Goal: Task Accomplishment & Management: Manage account settings

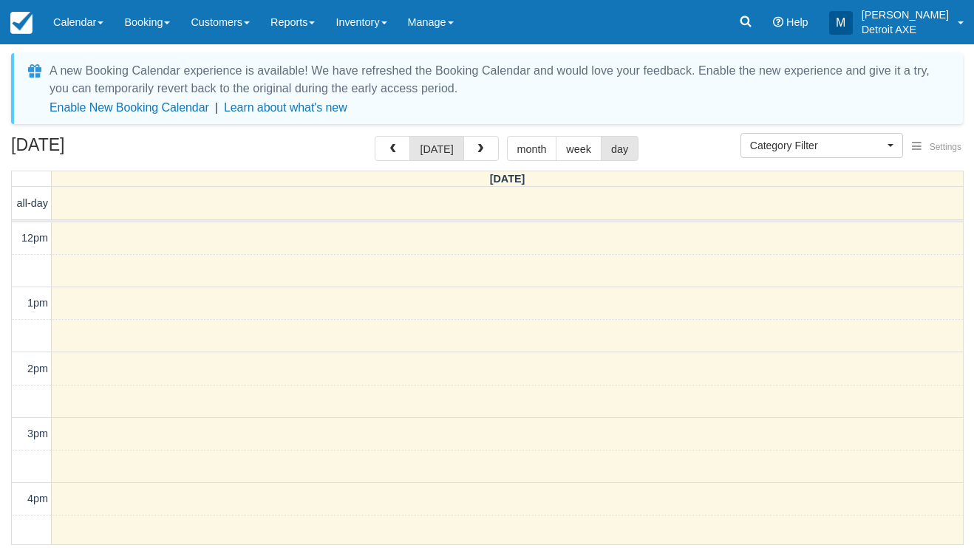
select select
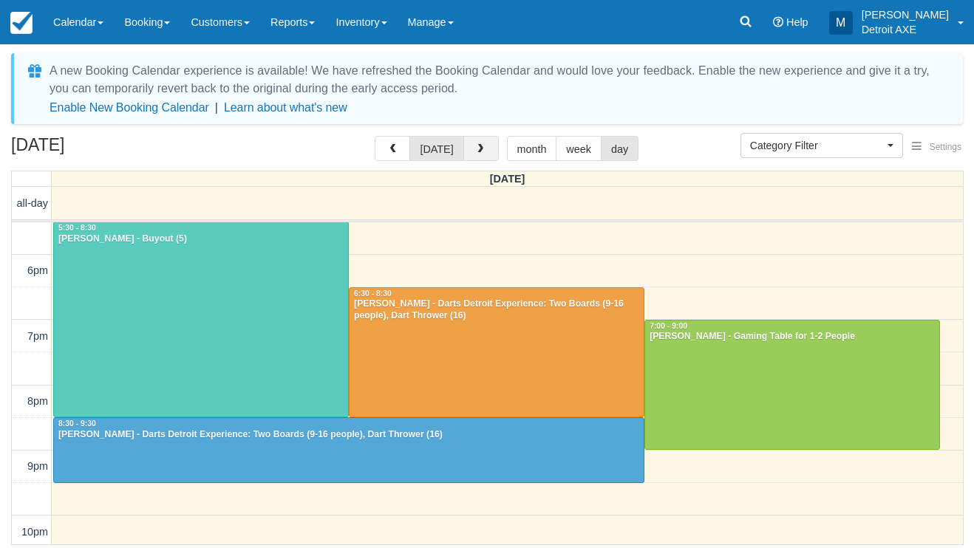
click at [478, 154] on span "button" at bounding box center [480, 149] width 10 height 10
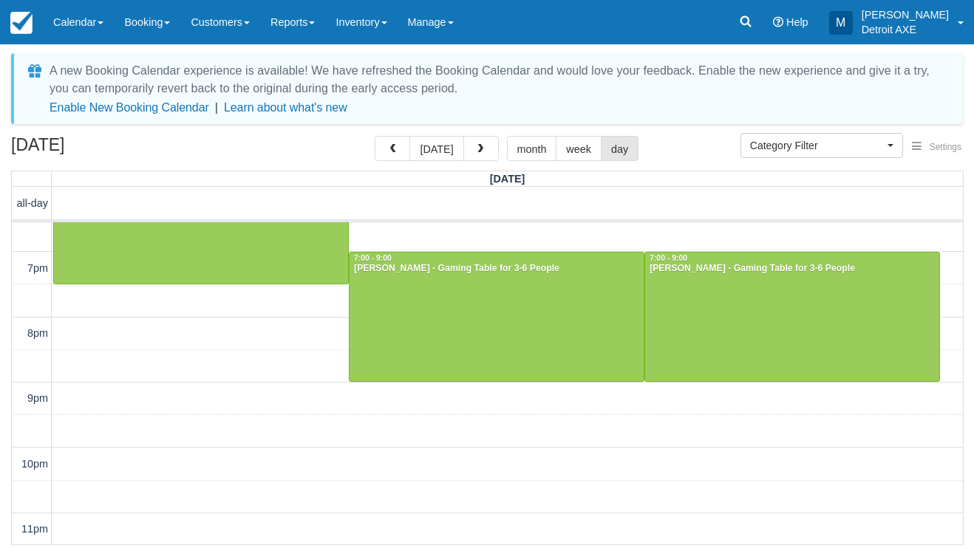
scroll to position [427, 0]
click at [480, 147] on span "button" at bounding box center [480, 149] width 10 height 10
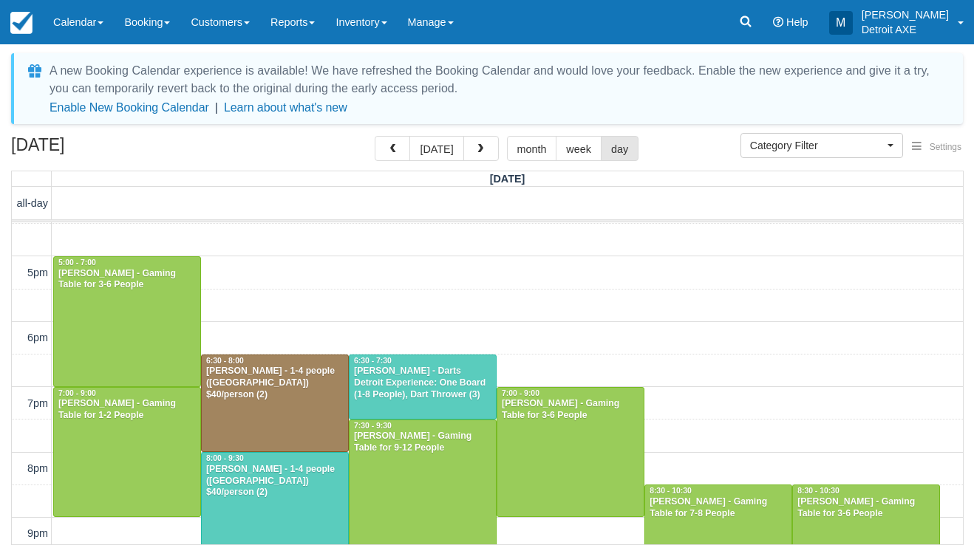
scroll to position [307, 0]
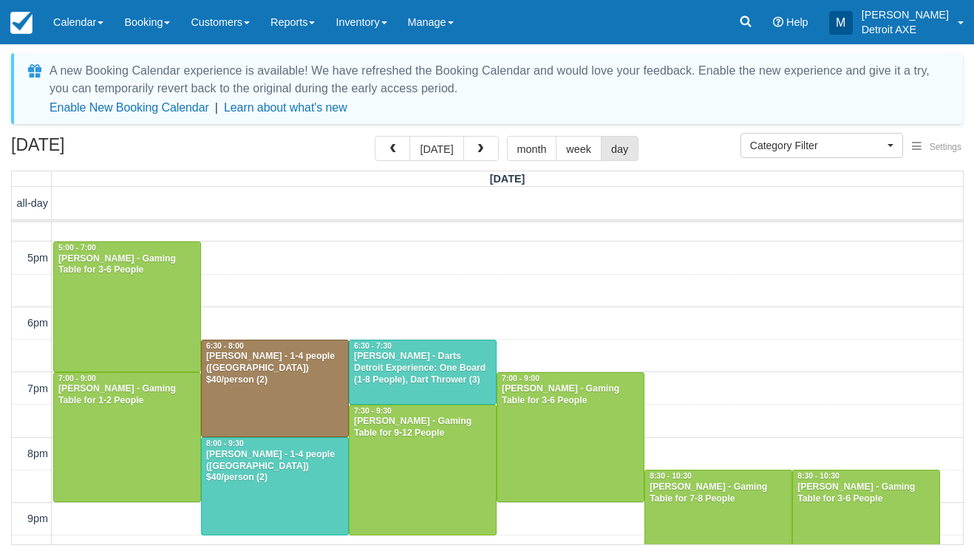
click at [430, 364] on div "[PERSON_NAME] - Darts Detroit Experience: One Board (1-8 People), Dart Thrower …" at bounding box center [422, 368] width 139 height 35
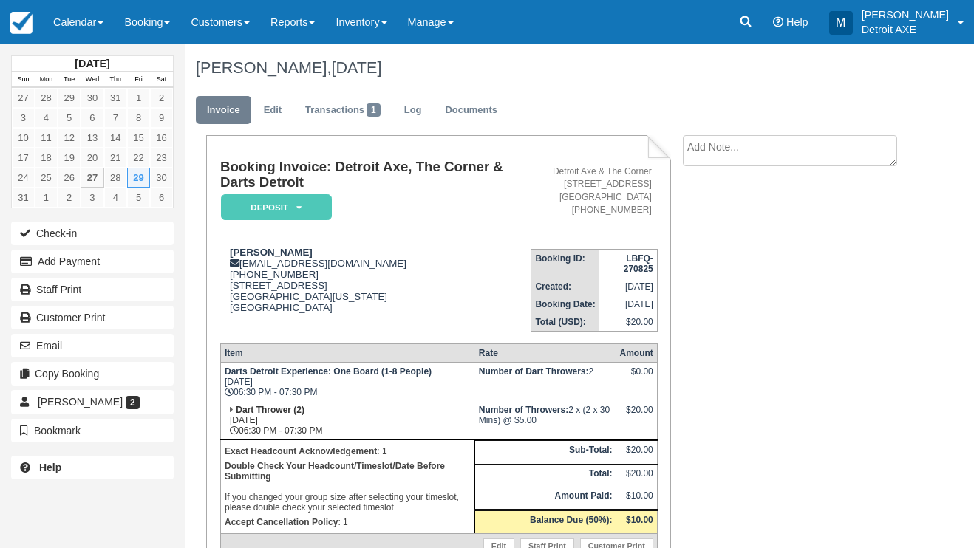
click at [302, 218] on em "Deposit" at bounding box center [276, 207] width 111 height 26
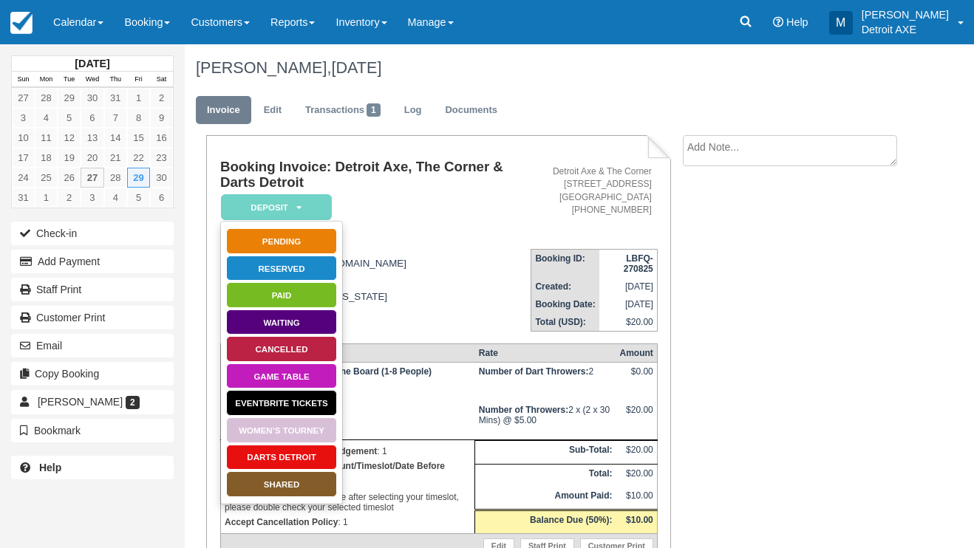
click at [308, 454] on link "Darts Detroit" at bounding box center [281, 458] width 111 height 26
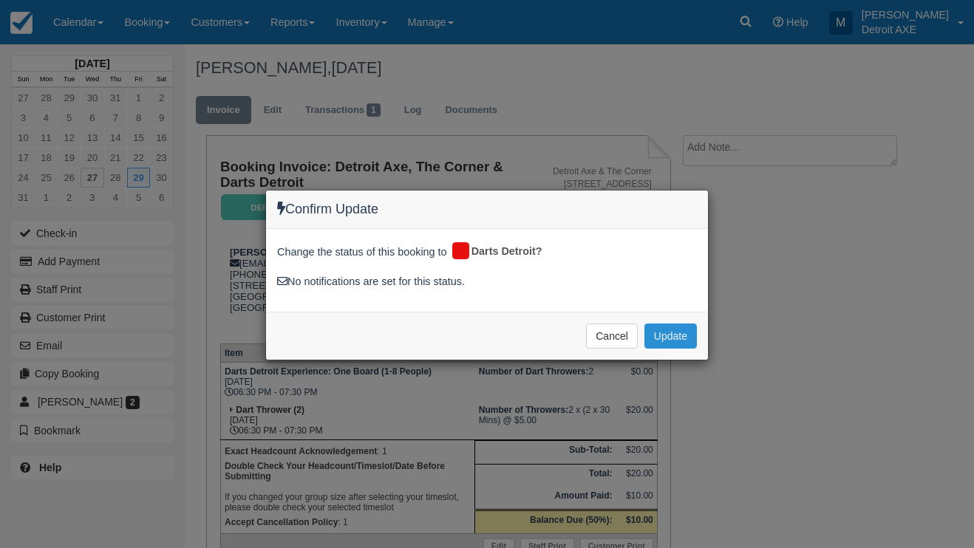
click at [667, 342] on button "Update" at bounding box center [670, 336] width 52 height 25
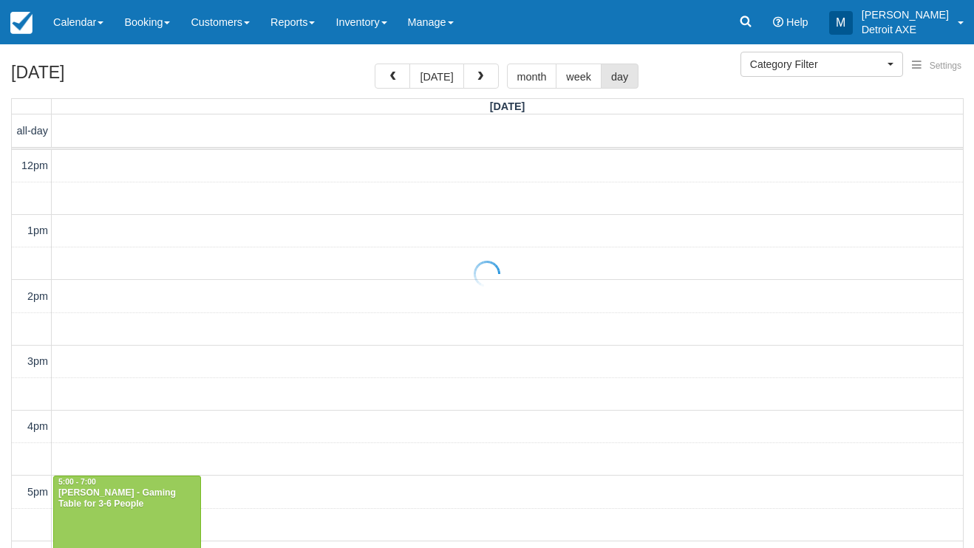
select select
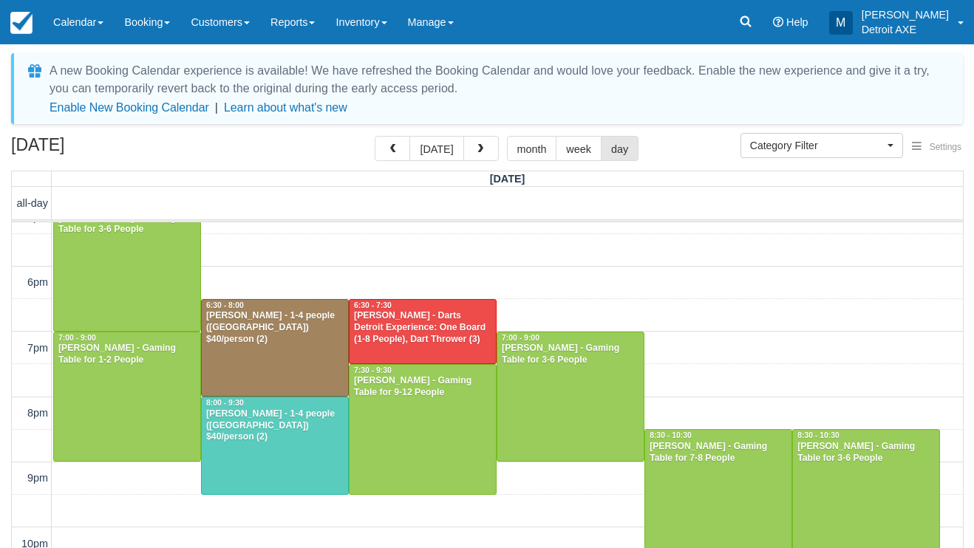
scroll to position [347, 0]
click at [271, 429] on div "[PERSON_NAME] - 1-4 people ([GEOGRAPHIC_DATA]) $40/person (2)" at bounding box center [274, 426] width 139 height 35
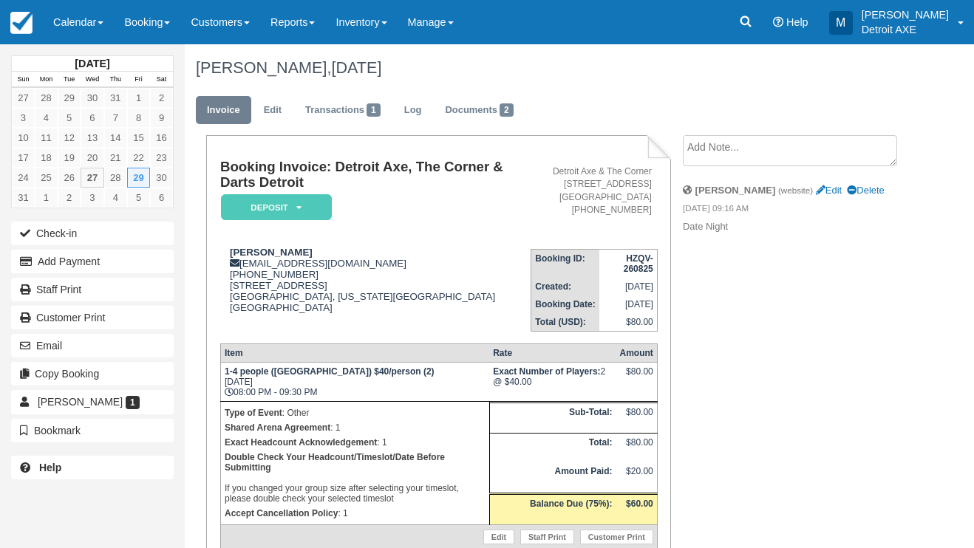
click at [308, 211] on em "Deposit" at bounding box center [276, 207] width 111 height 26
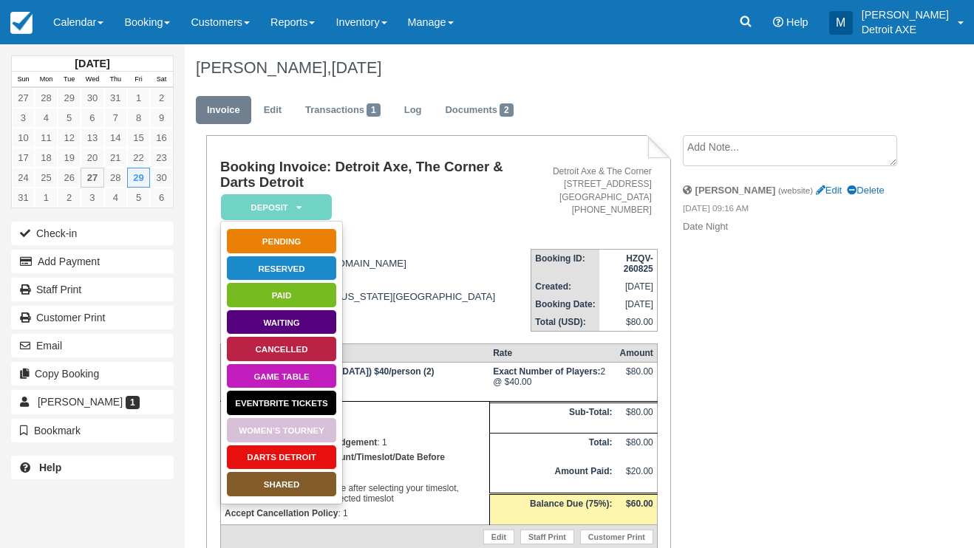
click at [279, 483] on link "SHARED" at bounding box center [281, 484] width 111 height 26
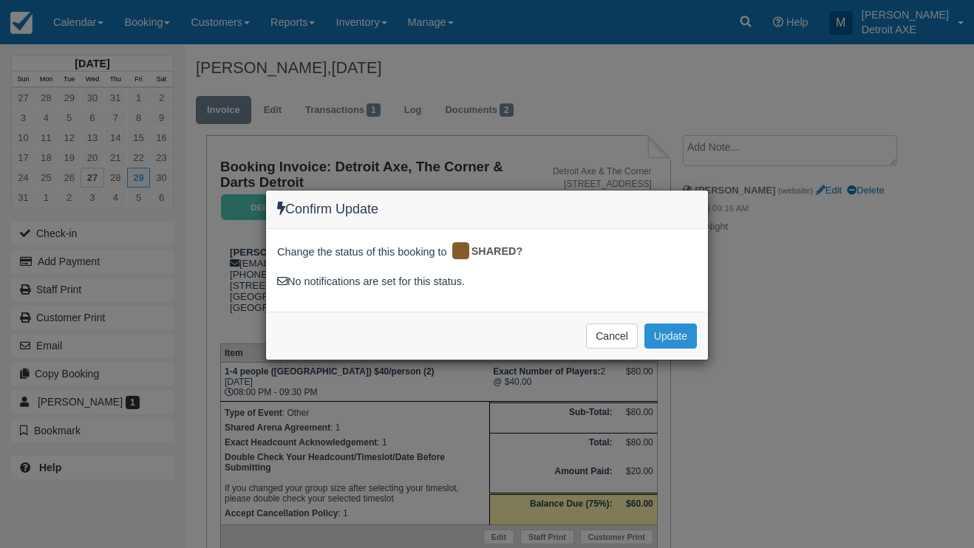
click at [681, 327] on button "Update" at bounding box center [670, 336] width 52 height 25
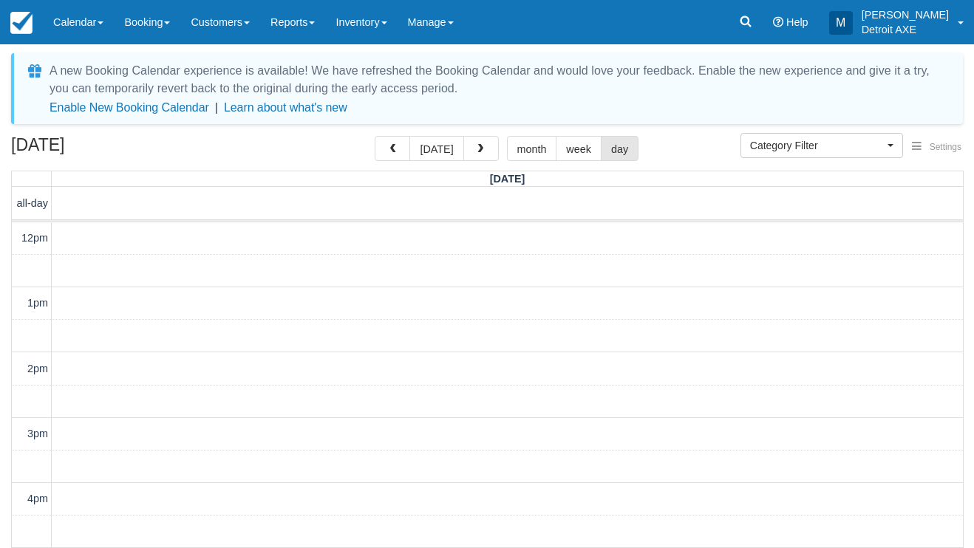
select select
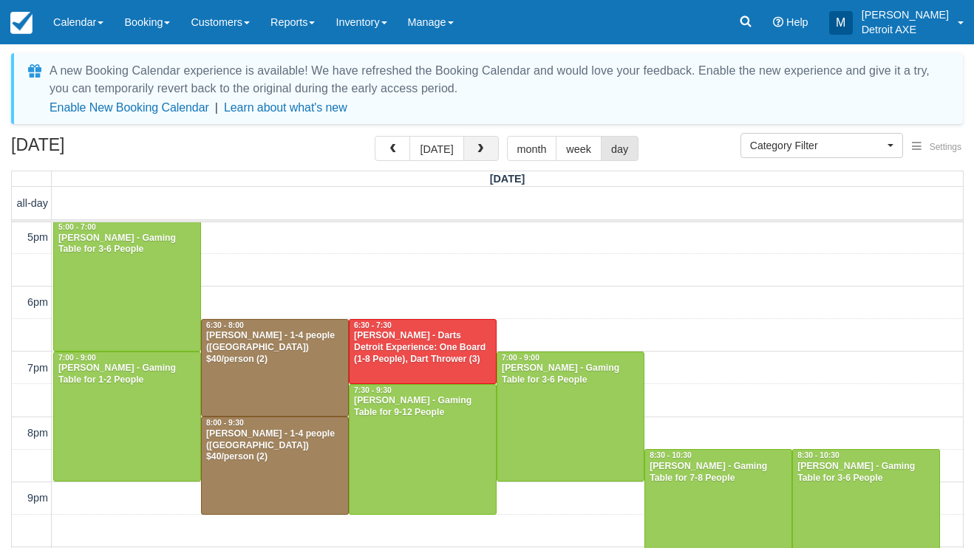
click at [475, 147] on span "button" at bounding box center [480, 149] width 10 height 10
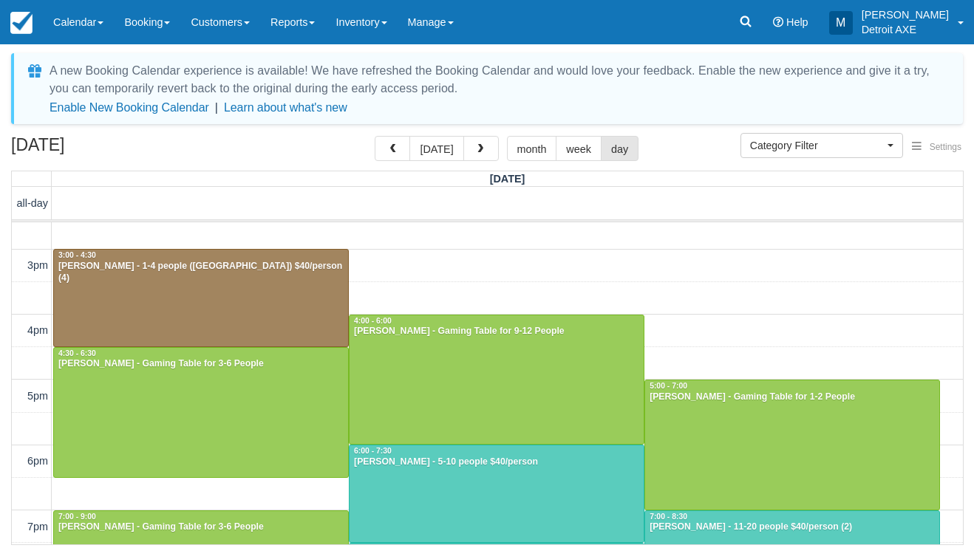
scroll to position [160, 0]
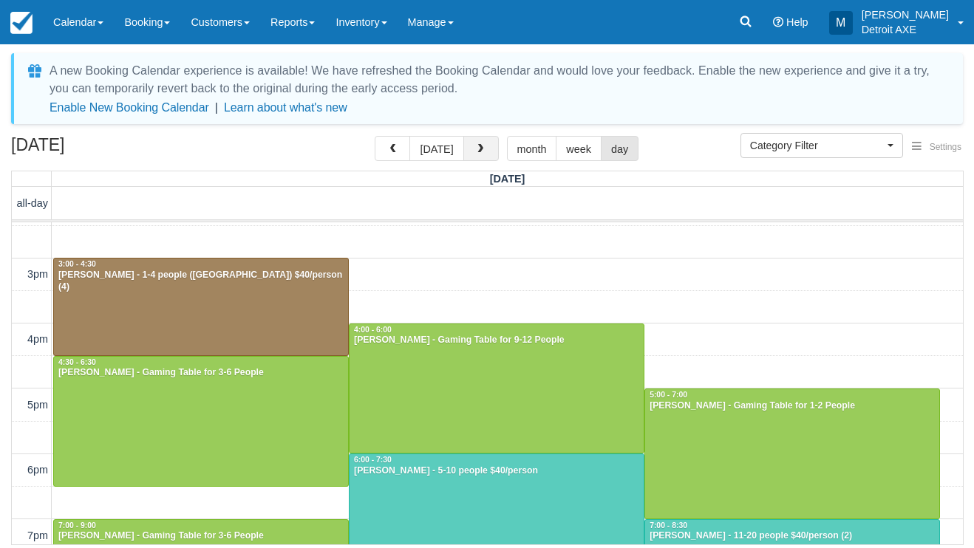
click at [470, 144] on button "button" at bounding box center [480, 148] width 35 height 25
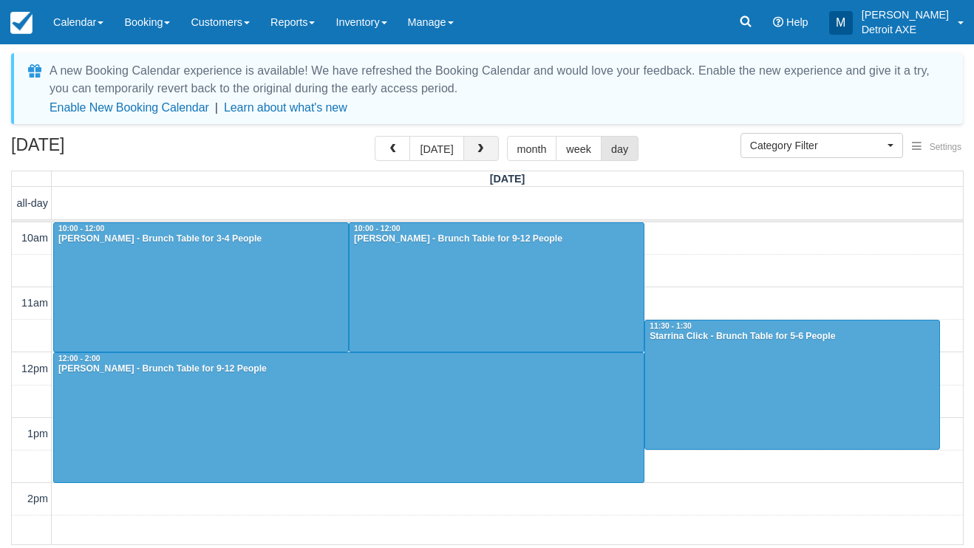
click at [480, 146] on span "button" at bounding box center [480, 149] width 10 height 10
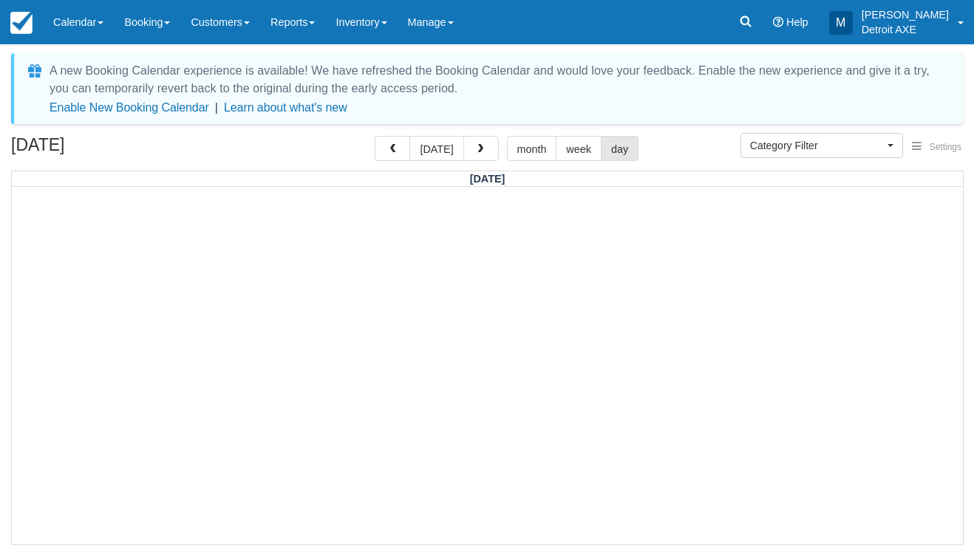
click at [480, 146] on span "button" at bounding box center [480, 149] width 10 height 10
click at [479, 157] on button "button" at bounding box center [480, 148] width 35 height 25
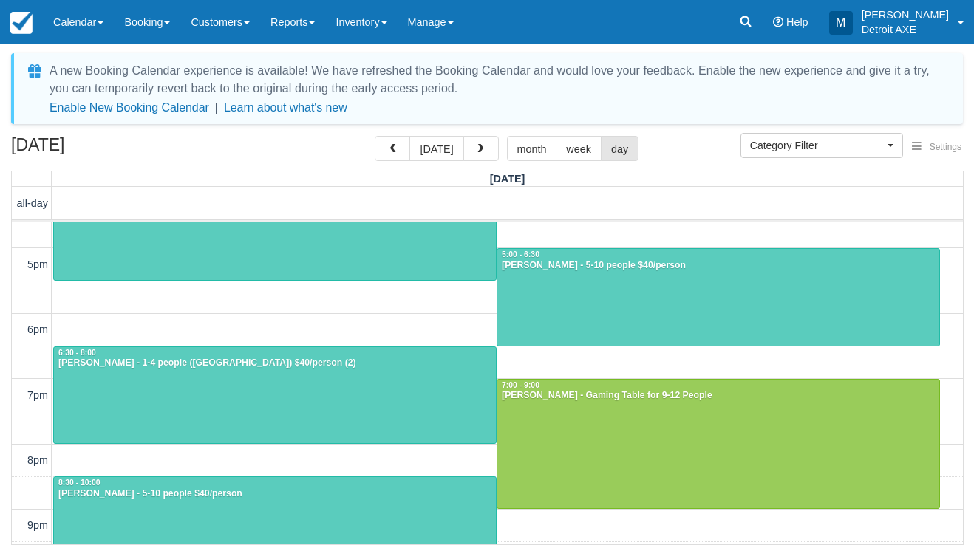
scroll to position [301, 0]
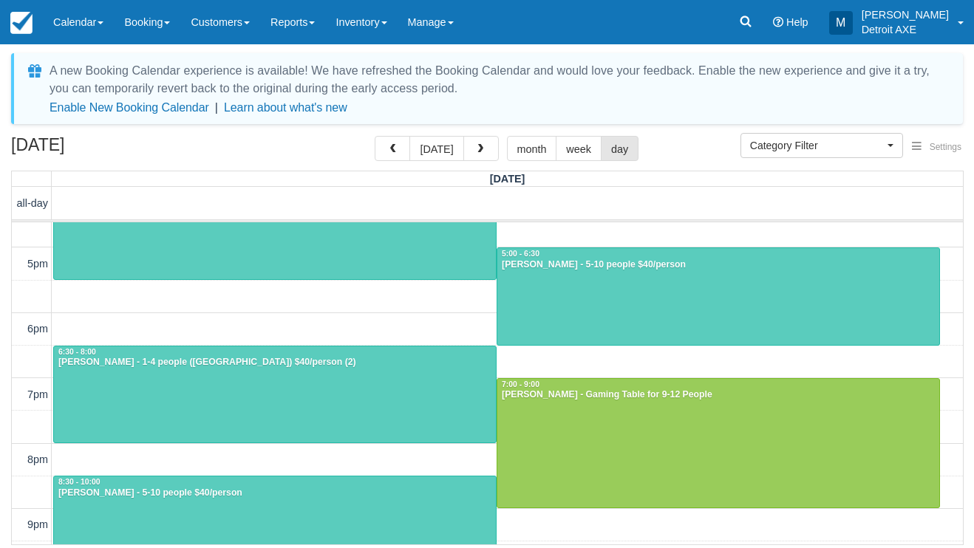
click at [378, 389] on div at bounding box center [275, 395] width 442 height 97
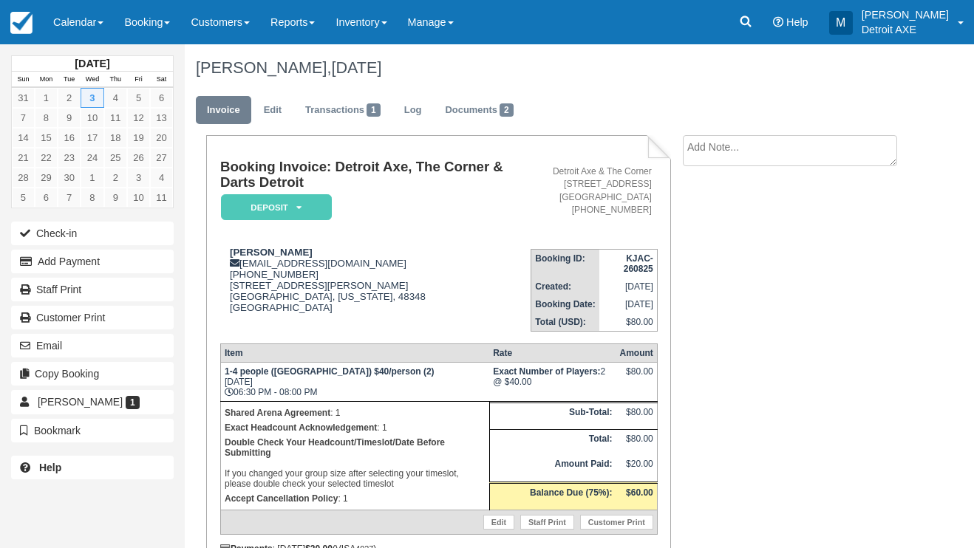
click at [311, 205] on em "Deposit" at bounding box center [276, 207] width 111 height 26
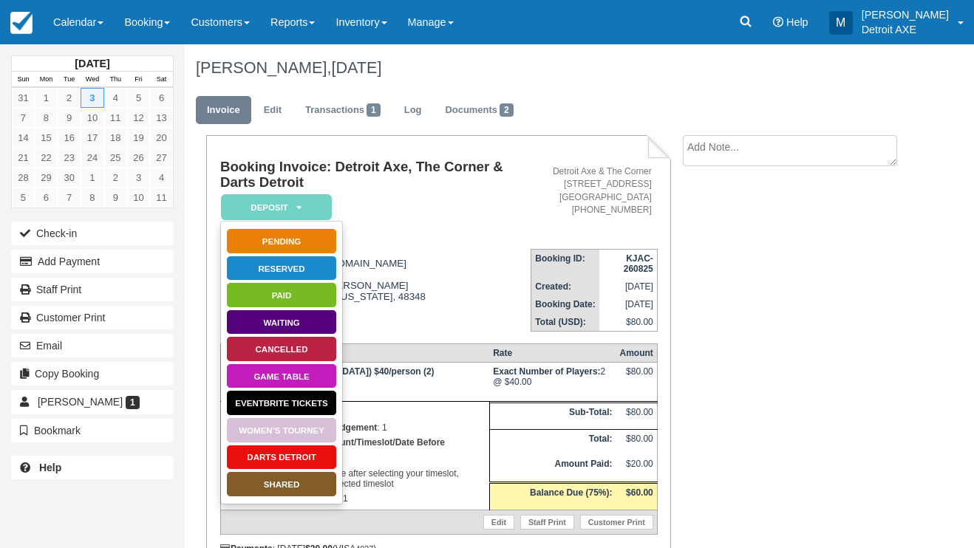
click at [278, 487] on link "SHARED" at bounding box center [281, 484] width 111 height 26
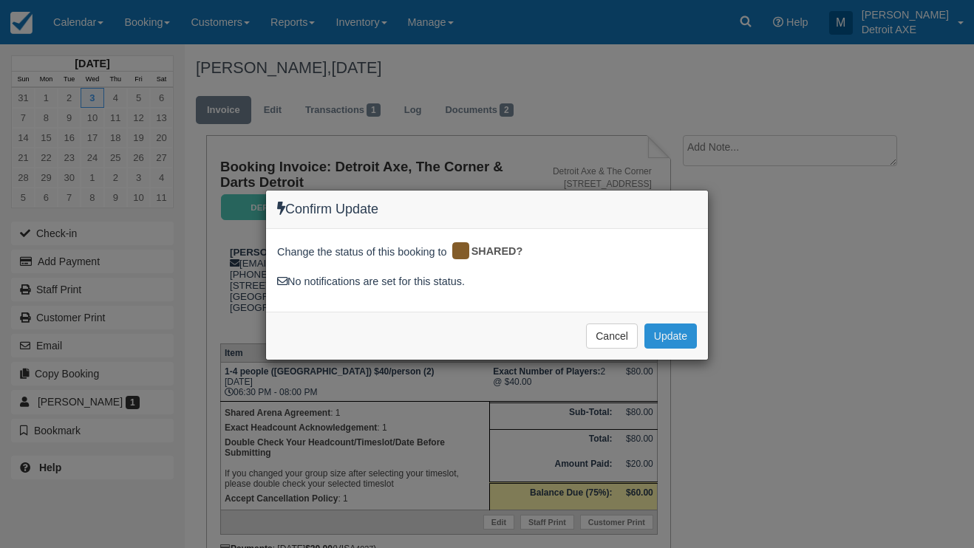
click at [659, 338] on button "Update" at bounding box center [670, 336] width 52 height 25
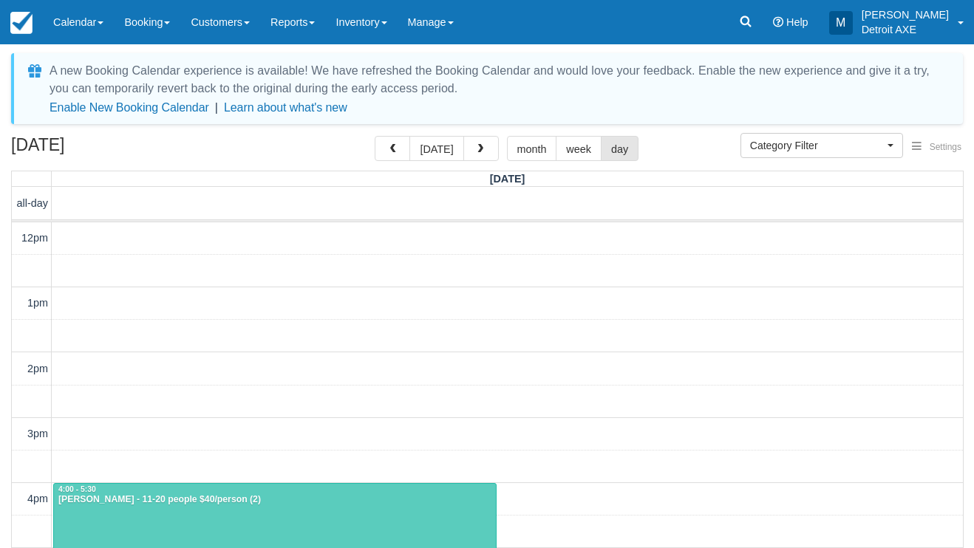
select select
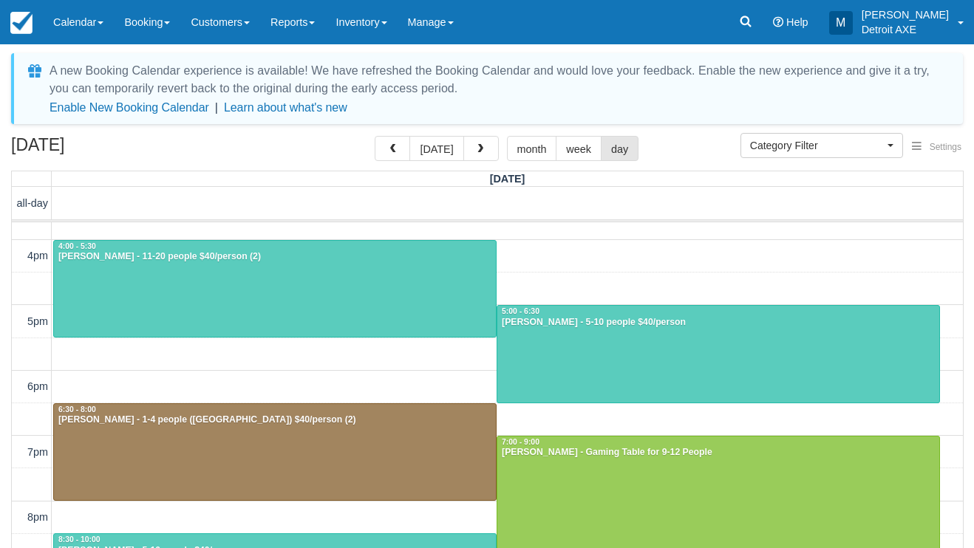
scroll to position [245, 0]
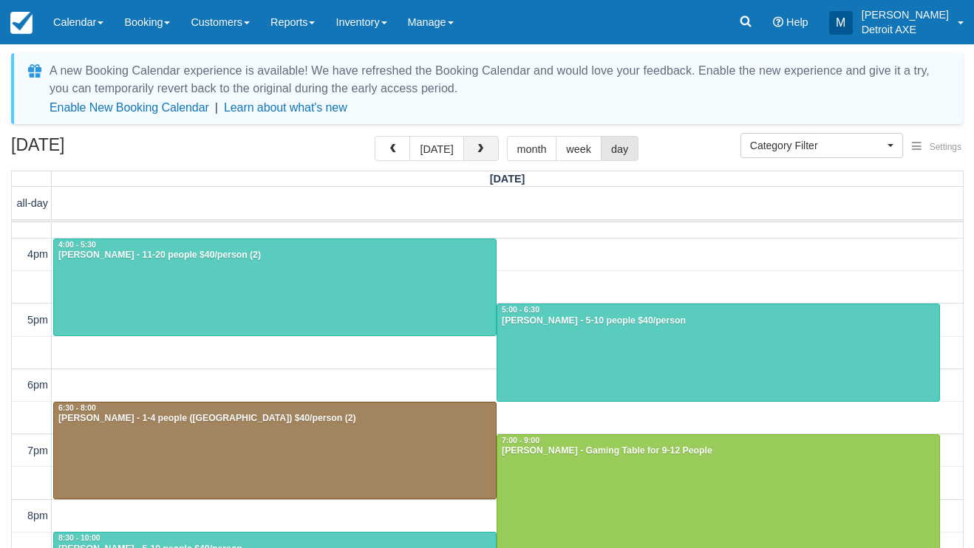
click at [477, 146] on span "button" at bounding box center [480, 149] width 10 height 10
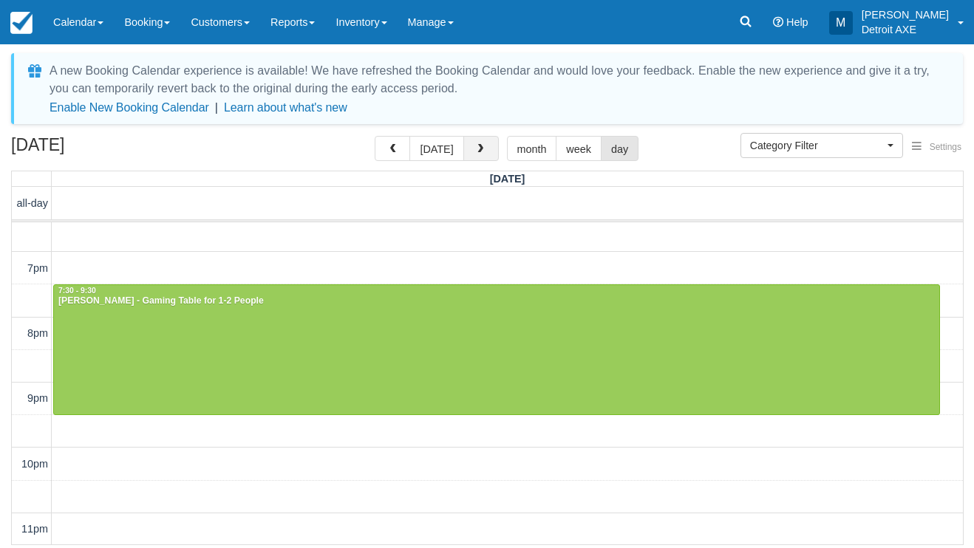
scroll to position [427, 0]
click at [475, 150] on span "button" at bounding box center [480, 149] width 10 height 10
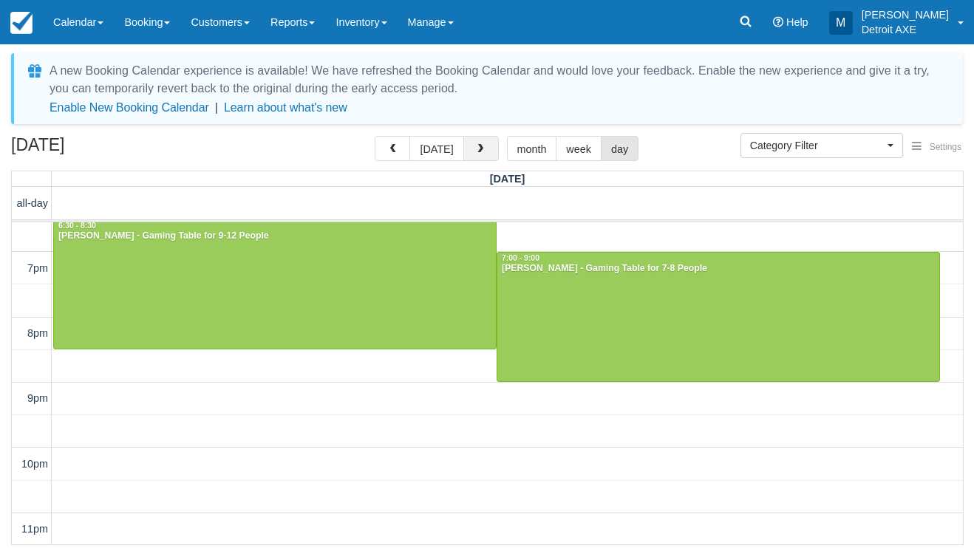
scroll to position [427, 0]
click at [475, 143] on button "button" at bounding box center [480, 148] width 35 height 25
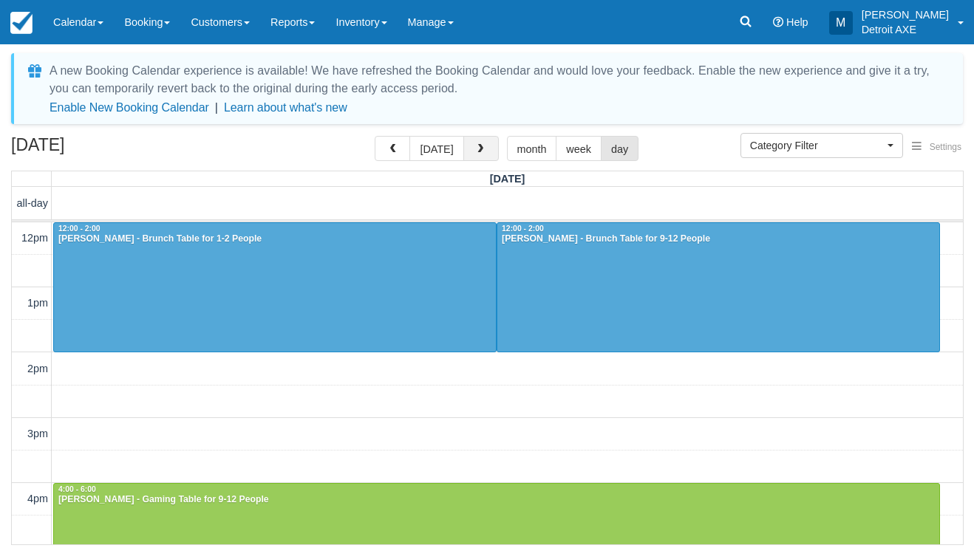
click at [488, 140] on button "button" at bounding box center [480, 148] width 35 height 25
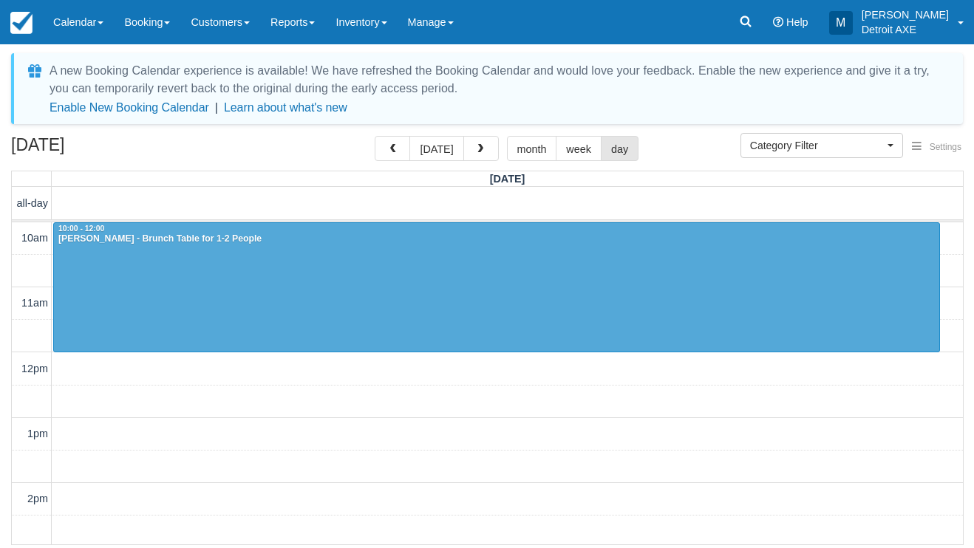
select select
